Goal: Transaction & Acquisition: Subscribe to service/newsletter

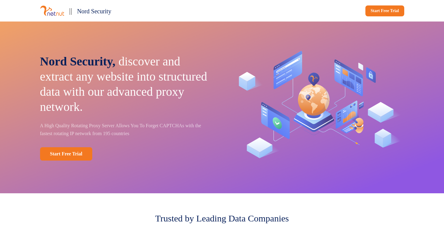
click at [56, 11] on img at bounding box center [52, 10] width 24 height 11
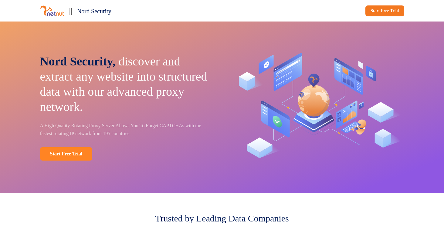
click at [83, 152] on link "Start Free Trial" at bounding box center [66, 154] width 53 height 13
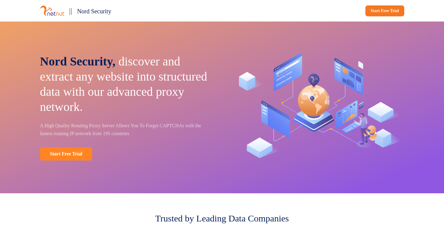
click at [73, 153] on link "Start Free Trial" at bounding box center [66, 154] width 53 height 13
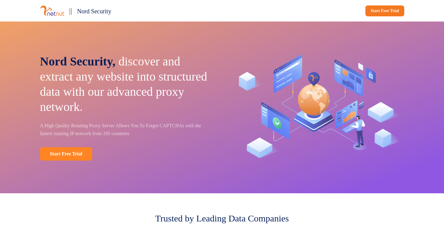
click at [69, 155] on link "Start Free Trial" at bounding box center [66, 154] width 53 height 13
